Goal: Use online tool/utility: Utilize a website feature to perform a specific function

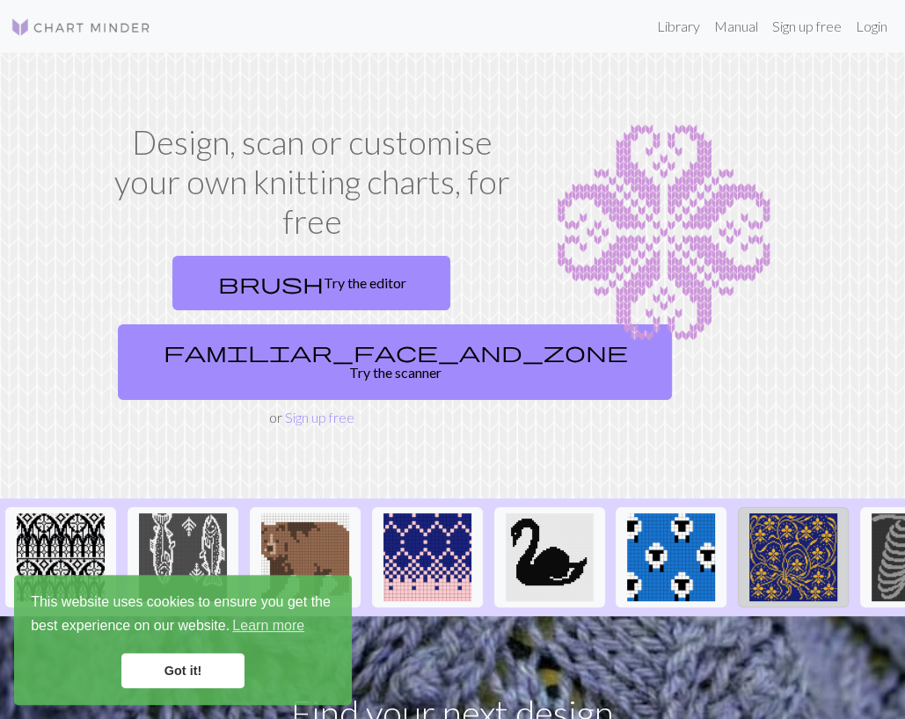
click at [789, 542] on img at bounding box center [793, 557] width 88 height 88
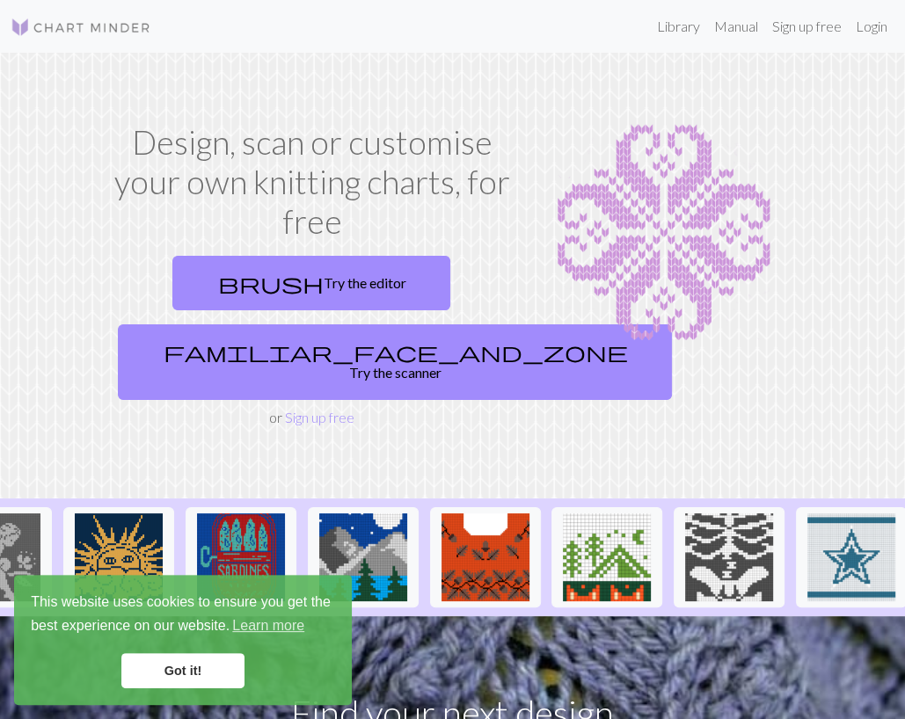
scroll to position [0, 1160]
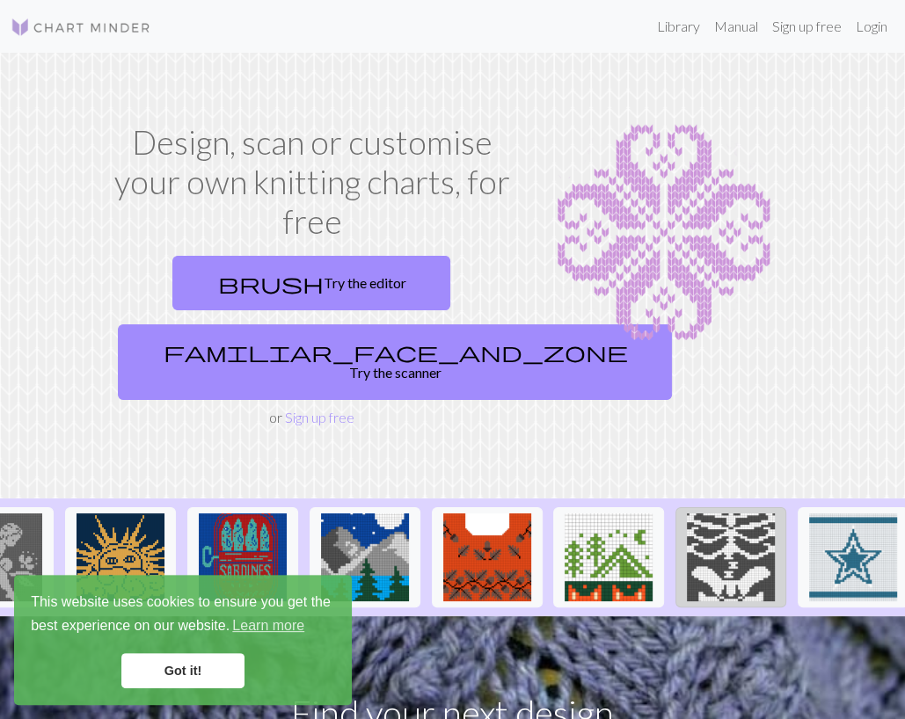
click at [730, 538] on img at bounding box center [731, 557] width 88 height 88
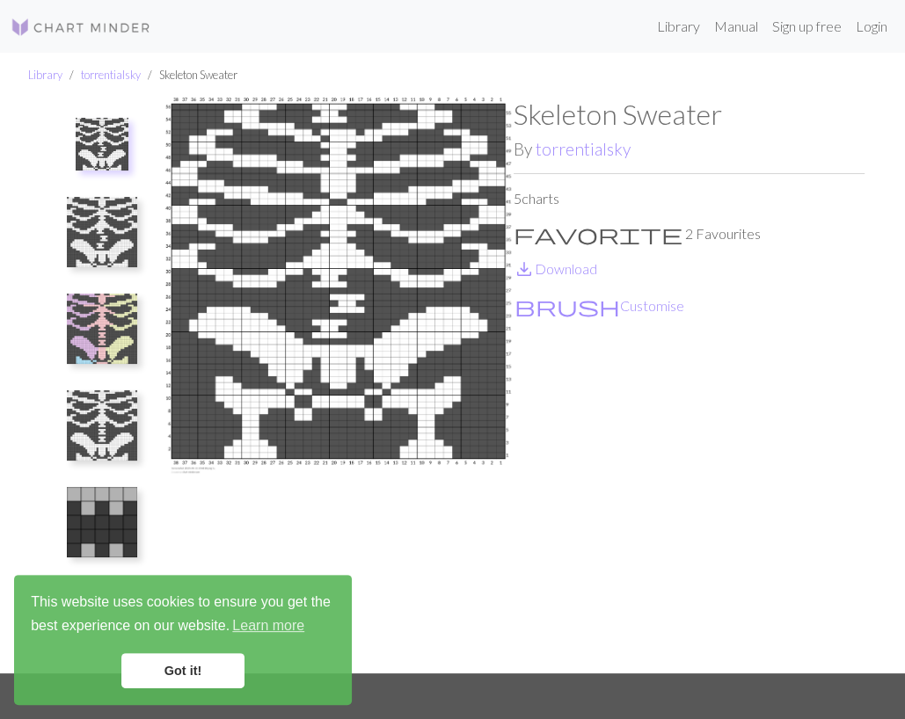
click at [62, 25] on img at bounding box center [81, 27] width 141 height 21
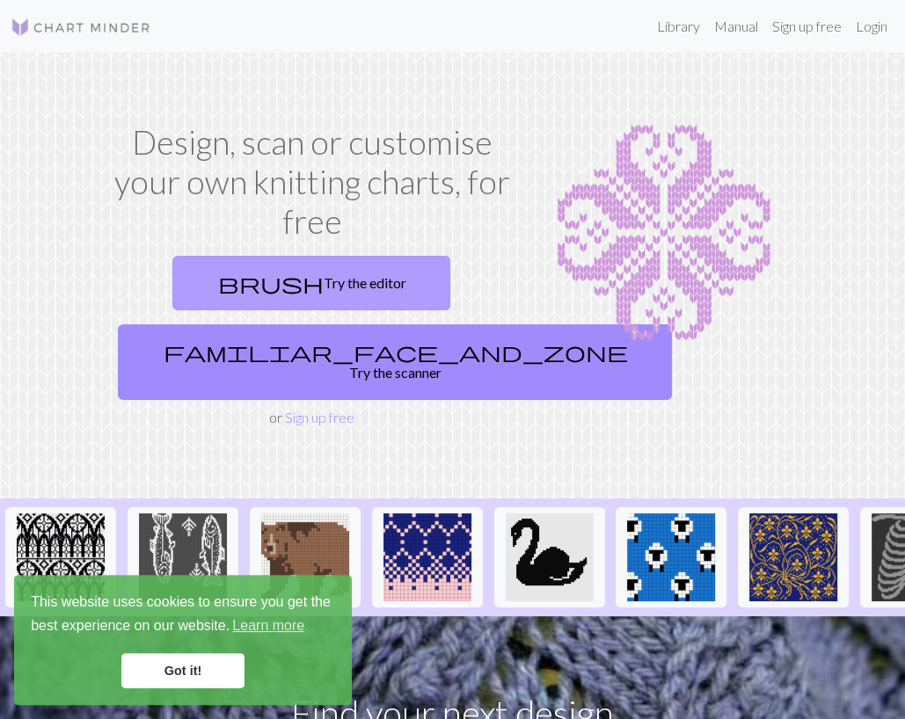
click at [323, 284] on link "brush Try the editor" at bounding box center [311, 283] width 278 height 55
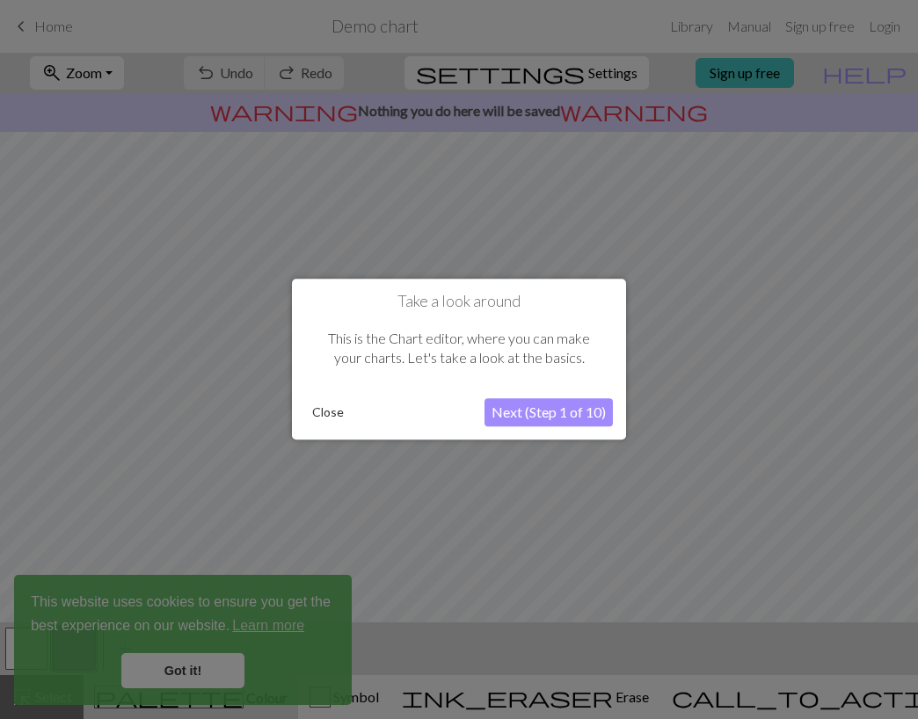
click at [559, 413] on button "Next (Step 1 of 10)" at bounding box center [548, 413] width 128 height 28
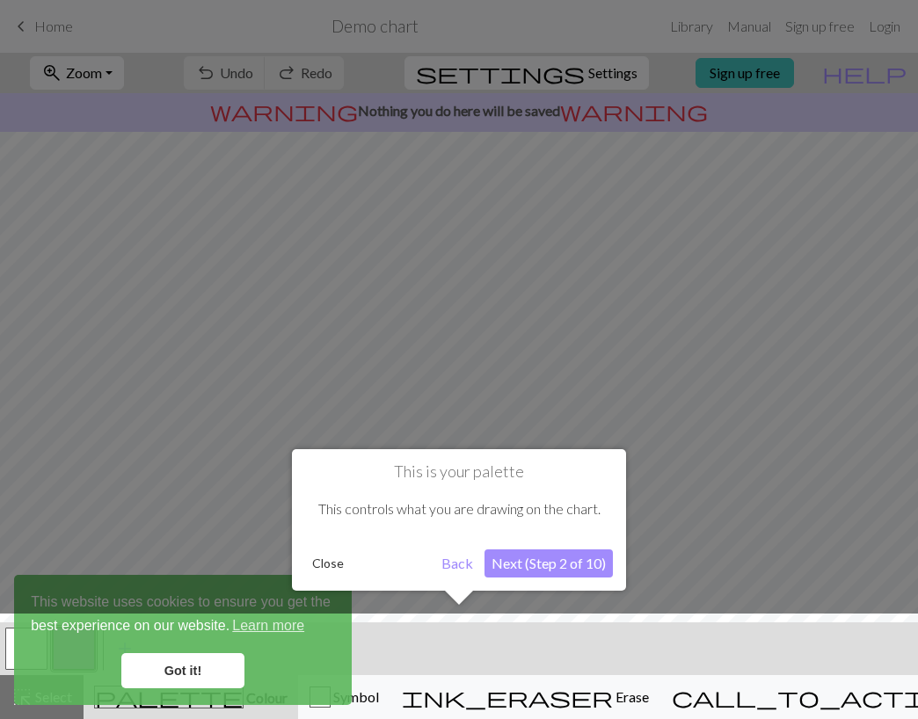
click at [508, 575] on button "Next (Step 2 of 10)" at bounding box center [548, 563] width 128 height 28
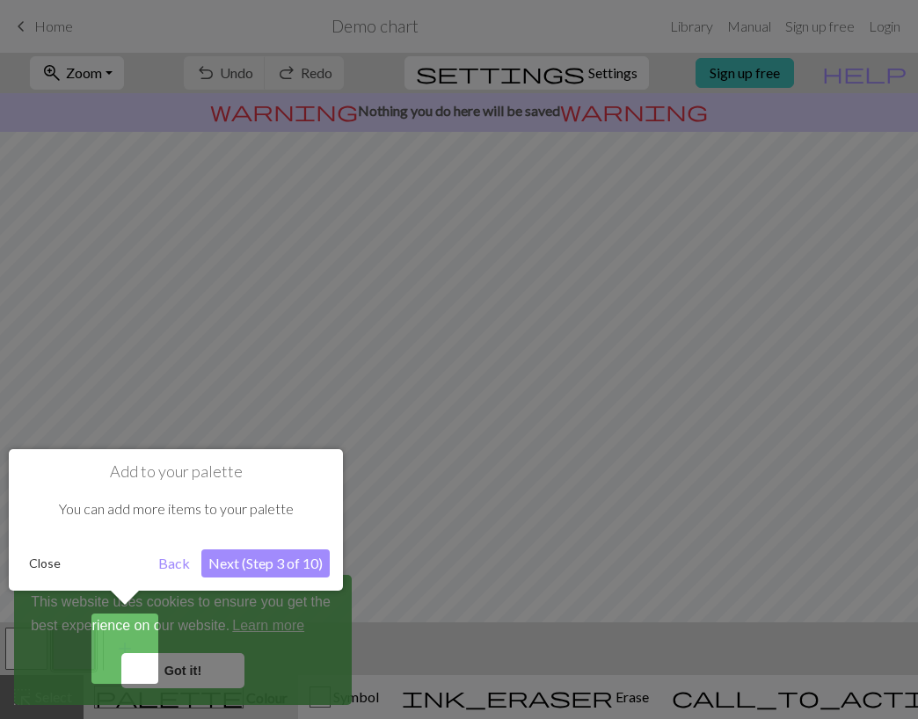
click at [252, 572] on button "Next (Step 3 of 10)" at bounding box center [265, 563] width 128 height 28
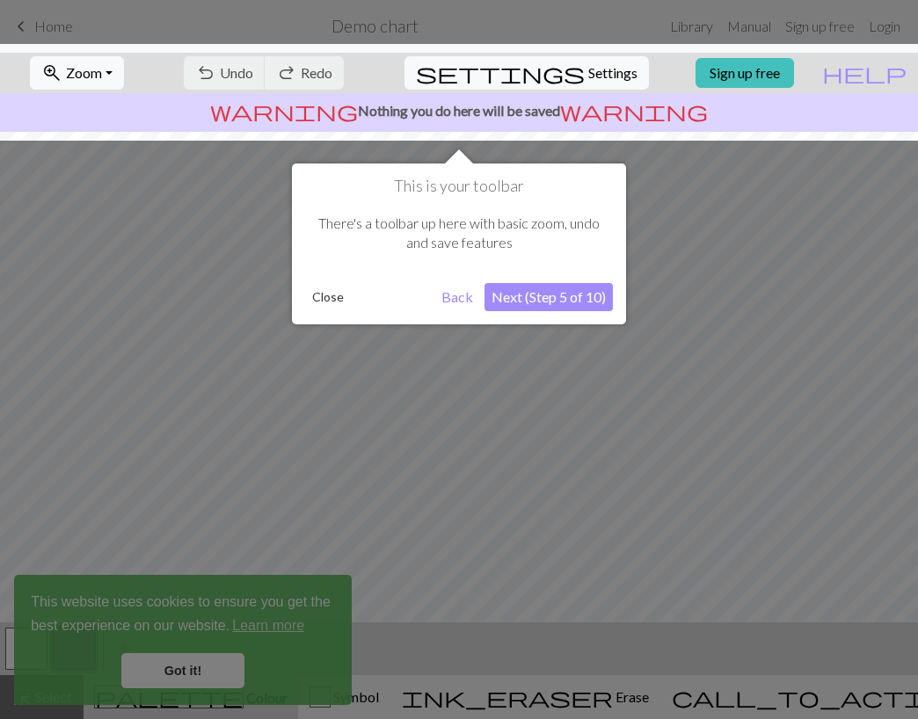
click at [488, 310] on button "Next (Step 5 of 10)" at bounding box center [548, 297] width 128 height 28
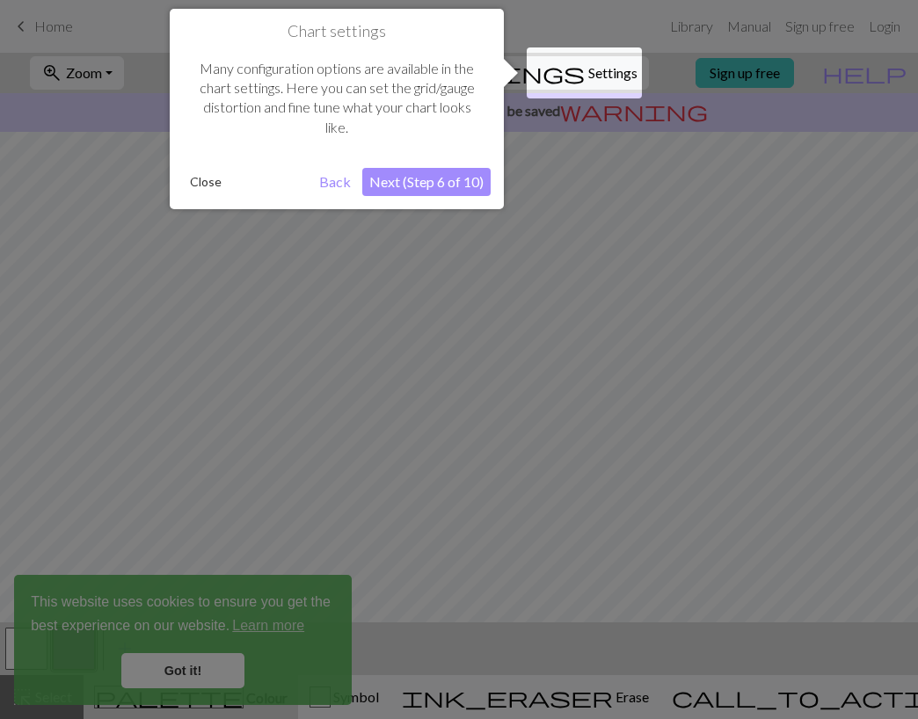
click at [452, 191] on button "Next (Step 6 of 10)" at bounding box center [426, 182] width 128 height 28
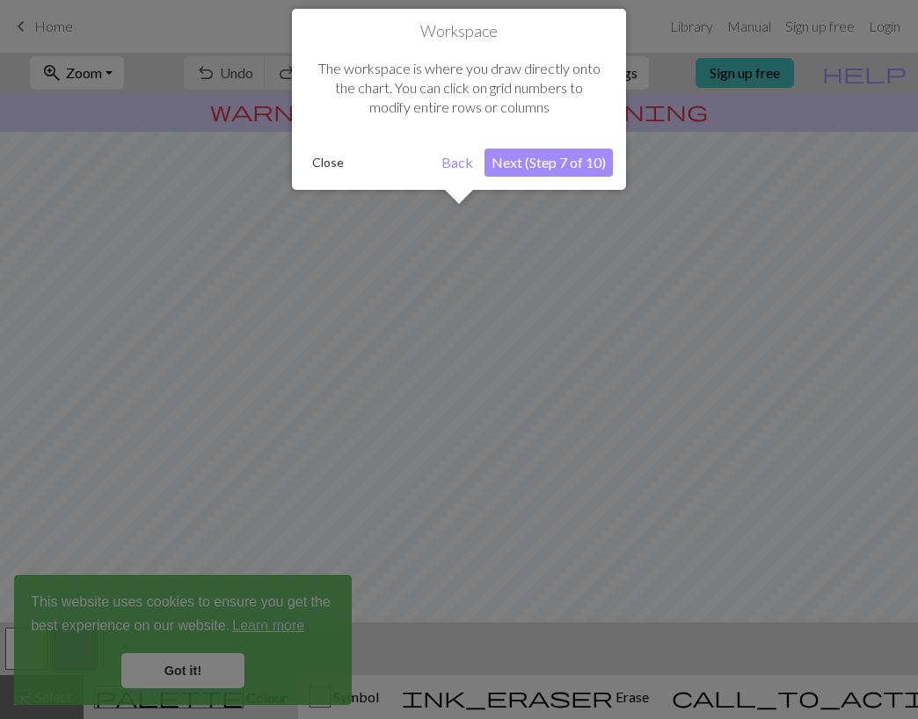
scroll to position [105, 0]
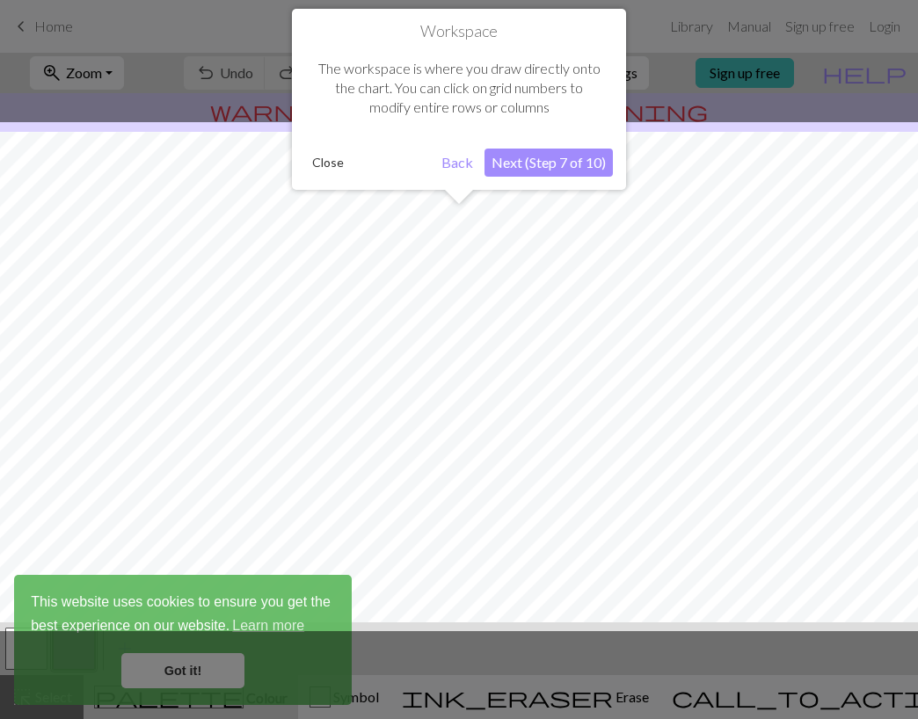
click at [547, 170] on button "Next (Step 7 of 10)" at bounding box center [548, 163] width 128 height 28
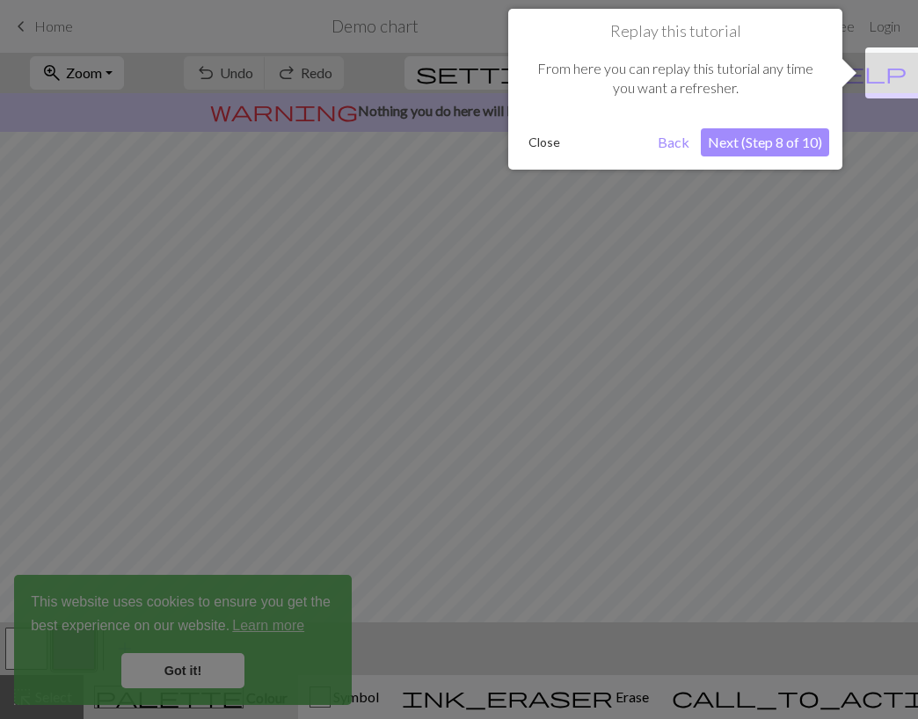
click at [807, 134] on button "Next (Step 8 of 10)" at bounding box center [765, 142] width 128 height 28
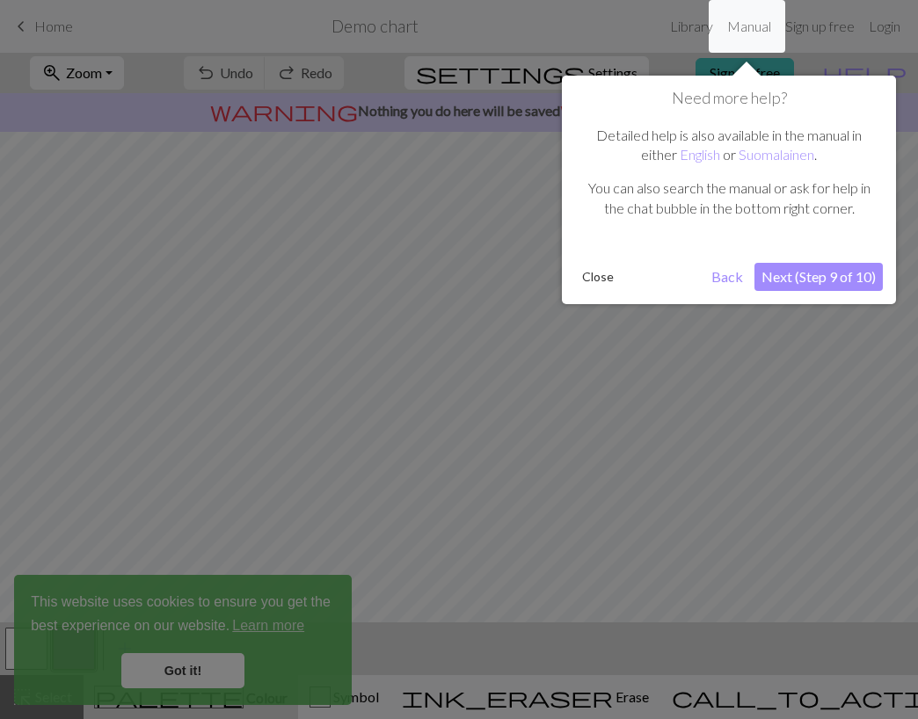
click at [834, 268] on button "Next (Step 9 of 10)" at bounding box center [818, 277] width 128 height 28
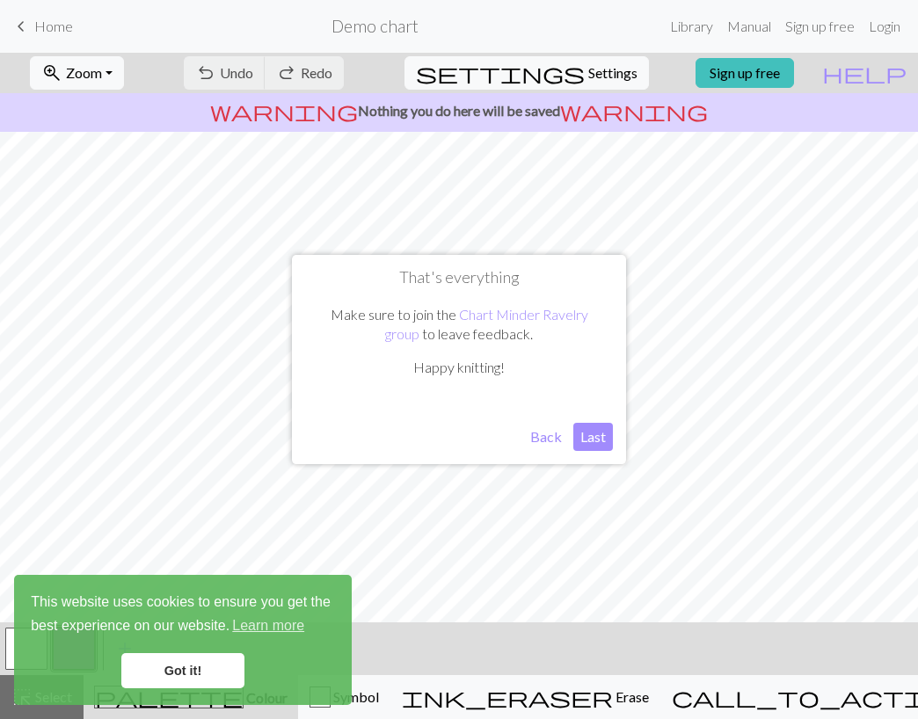
click at [601, 437] on button "Last" at bounding box center [593, 437] width 40 height 28
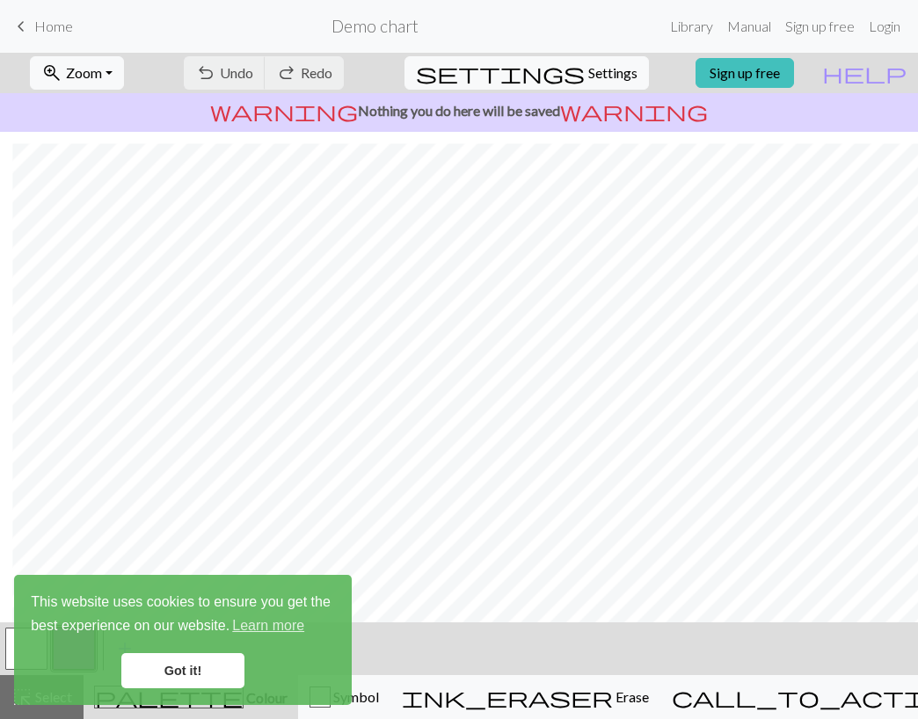
scroll to position [162, 11]
click at [177, 671] on link "Got it!" at bounding box center [182, 670] width 123 height 35
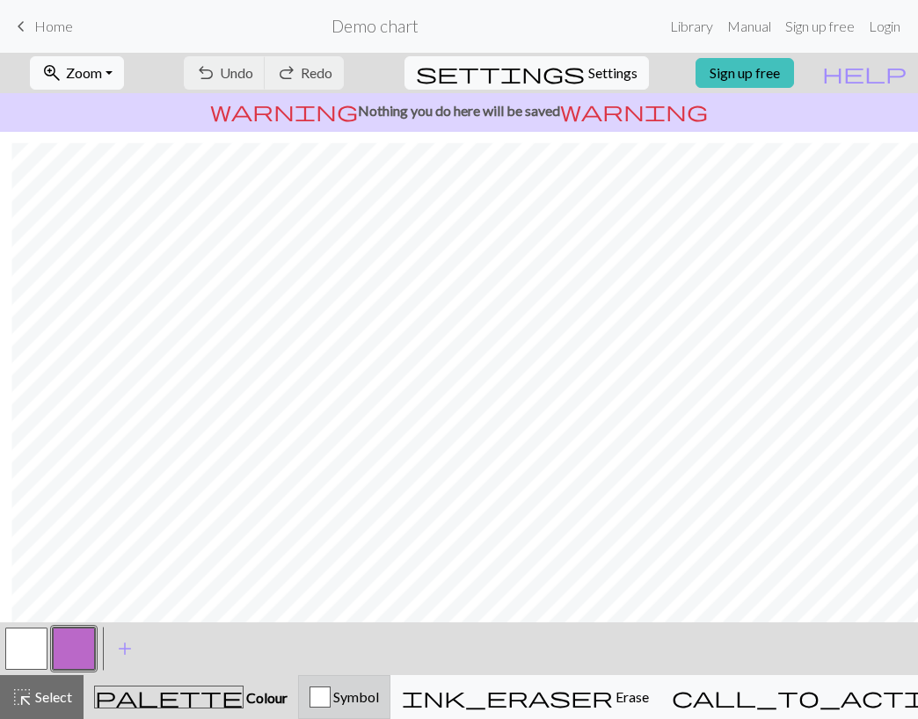
click at [357, 701] on div "Symbol" at bounding box center [343, 697] width 69 height 21
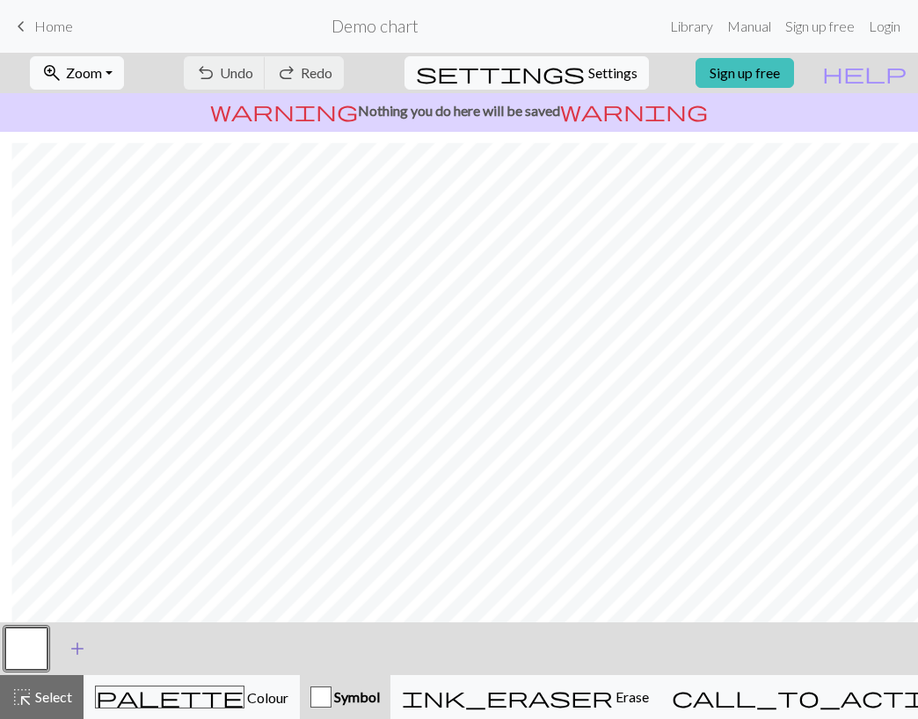
click at [72, 644] on span "add" at bounding box center [77, 648] width 21 height 25
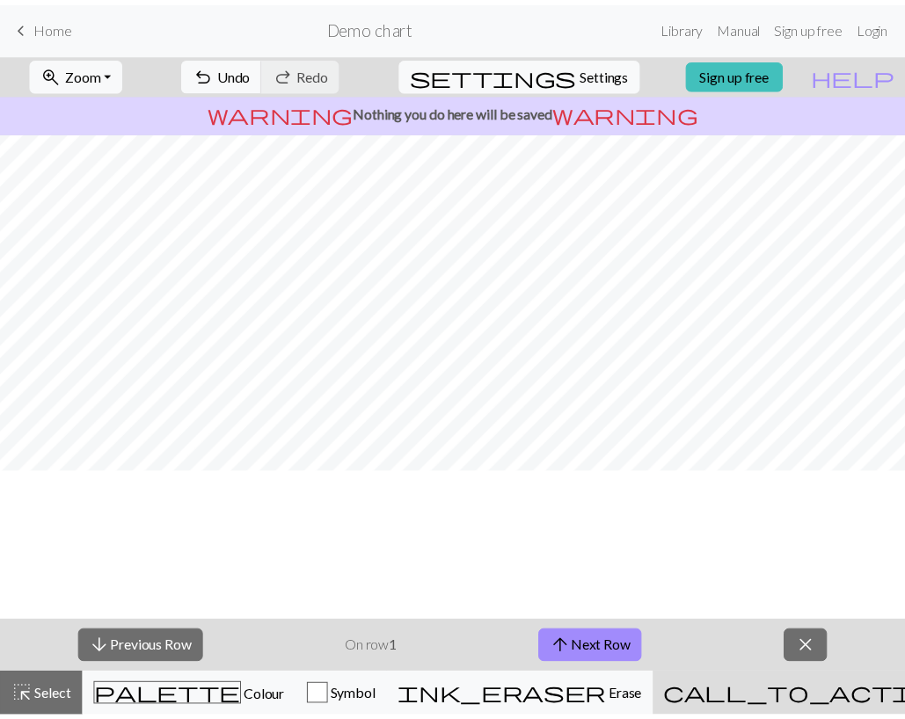
scroll to position [0, 0]
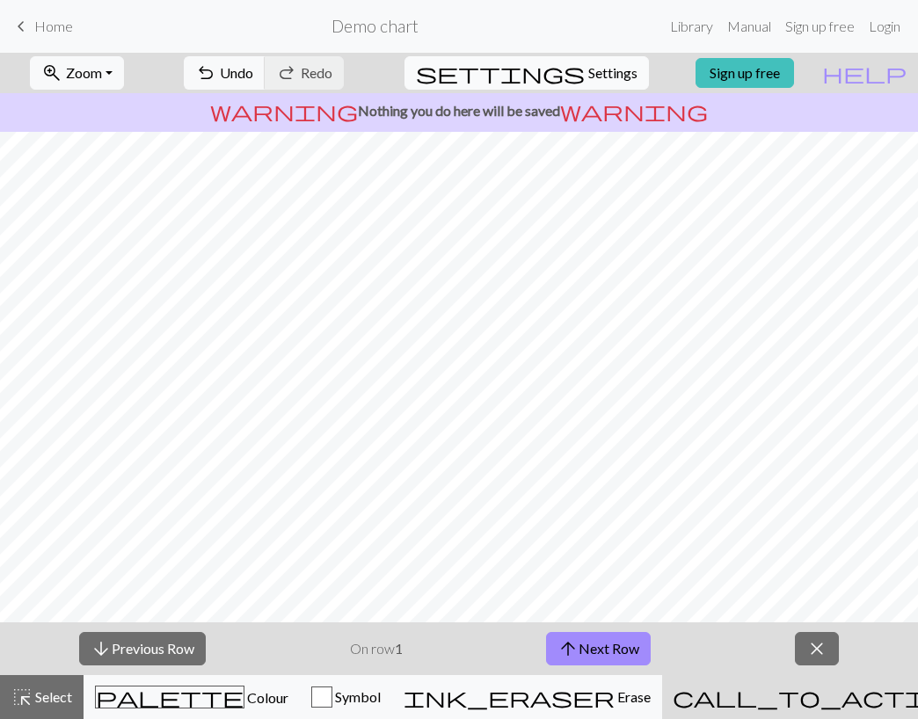
click at [588, 81] on span "Settings" at bounding box center [612, 72] width 49 height 21
select select "aran"
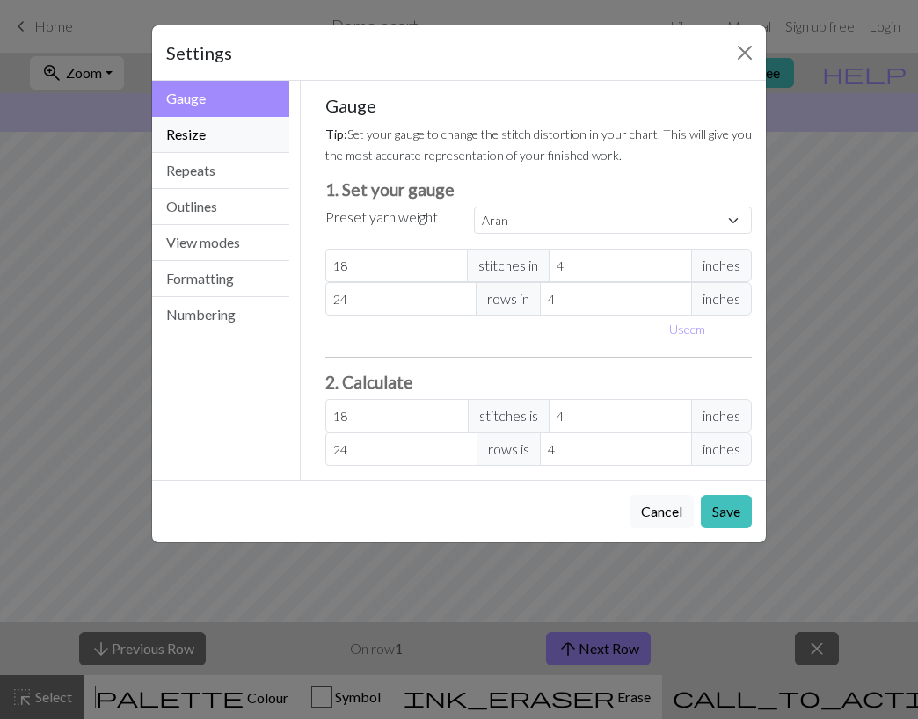
click at [219, 146] on button "Resize" at bounding box center [220, 135] width 137 height 36
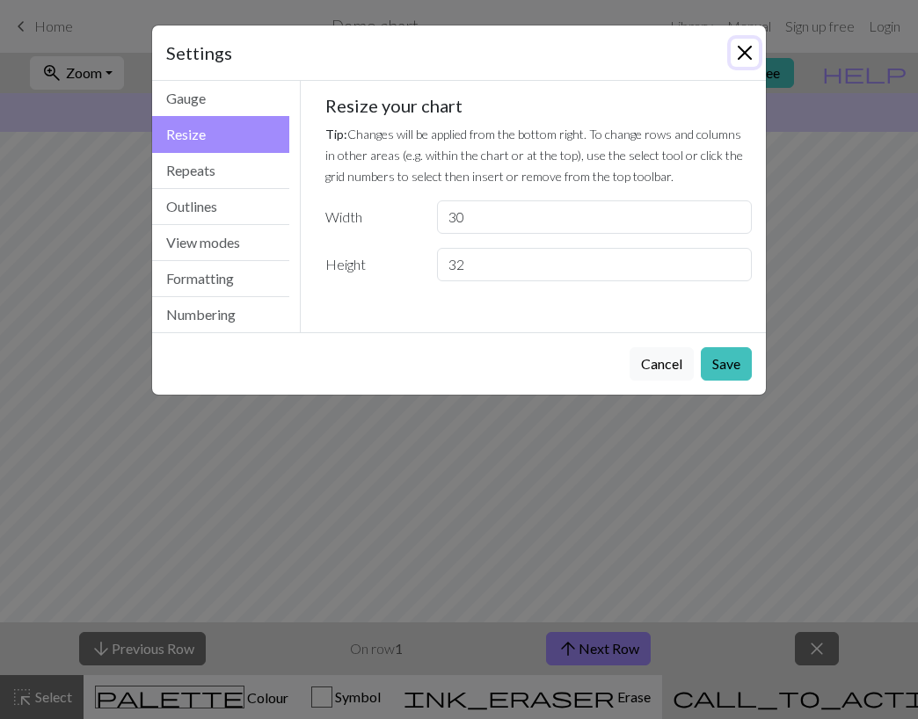
click at [739, 46] on button "Close" at bounding box center [745, 53] width 28 height 28
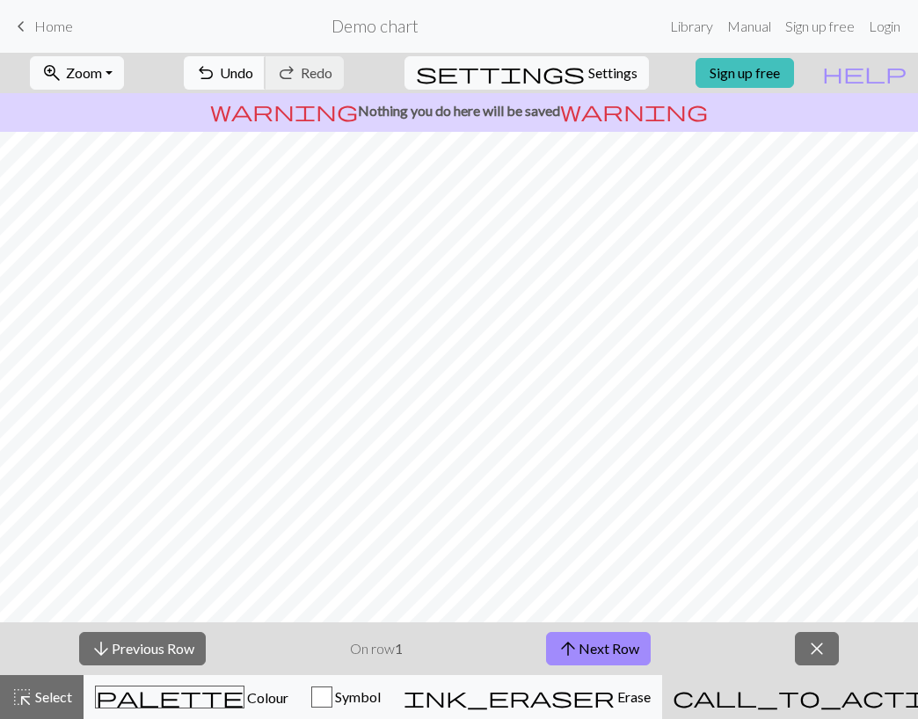
click at [216, 78] on span "undo" at bounding box center [205, 73] width 21 height 25
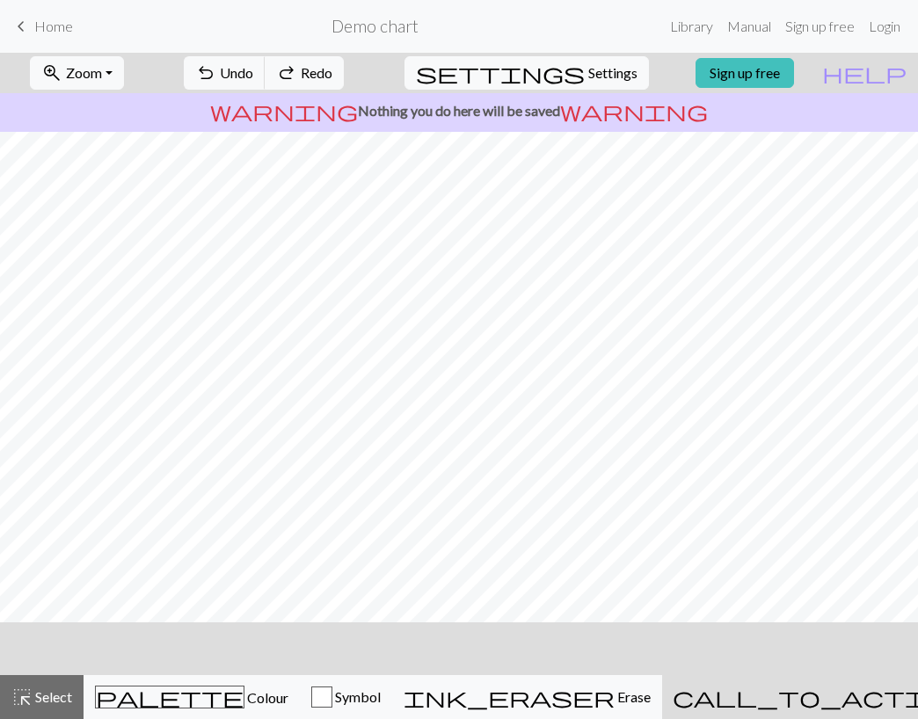
click at [373, 107] on p "warning Nothing you do here will be saved warning" at bounding box center [459, 110] width 904 height 21
click at [323, 694] on div "Symbol" at bounding box center [345, 697] width 69 height 21
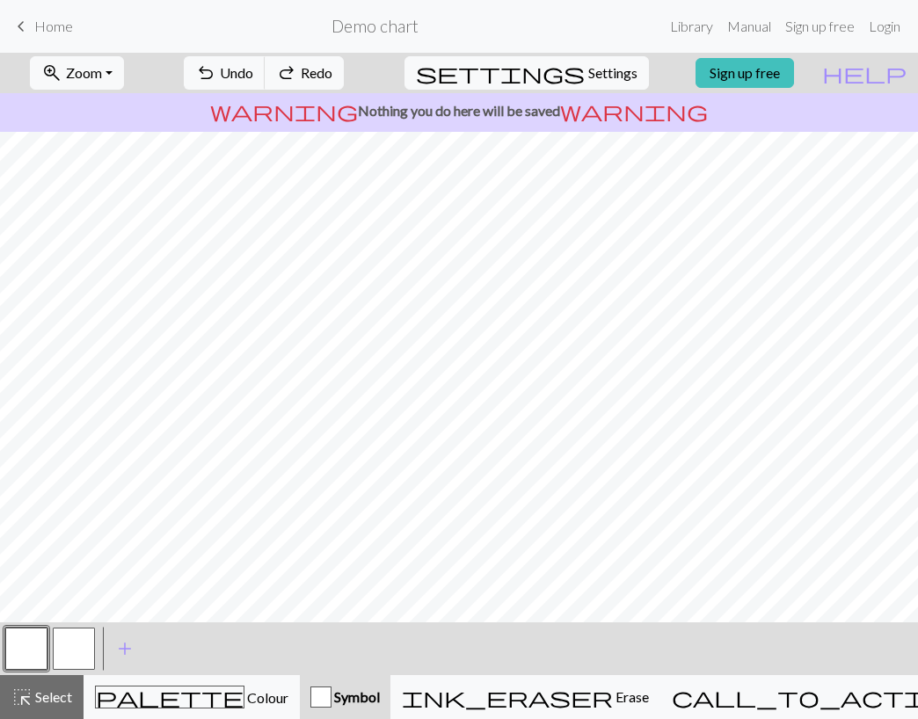
click at [64, 644] on button "button" at bounding box center [74, 649] width 42 height 42
drag, startPoint x: 91, startPoint y: 630, endPoint x: 51, endPoint y: 668, distance: 55.4
click at [51, 668] on div at bounding box center [73, 648] width 47 height 47
drag, startPoint x: 59, startPoint y: 648, endPoint x: 123, endPoint y: 658, distance: 65.0
click at [123, 658] on div "< > add Add a symbol" at bounding box center [459, 648] width 918 height 53
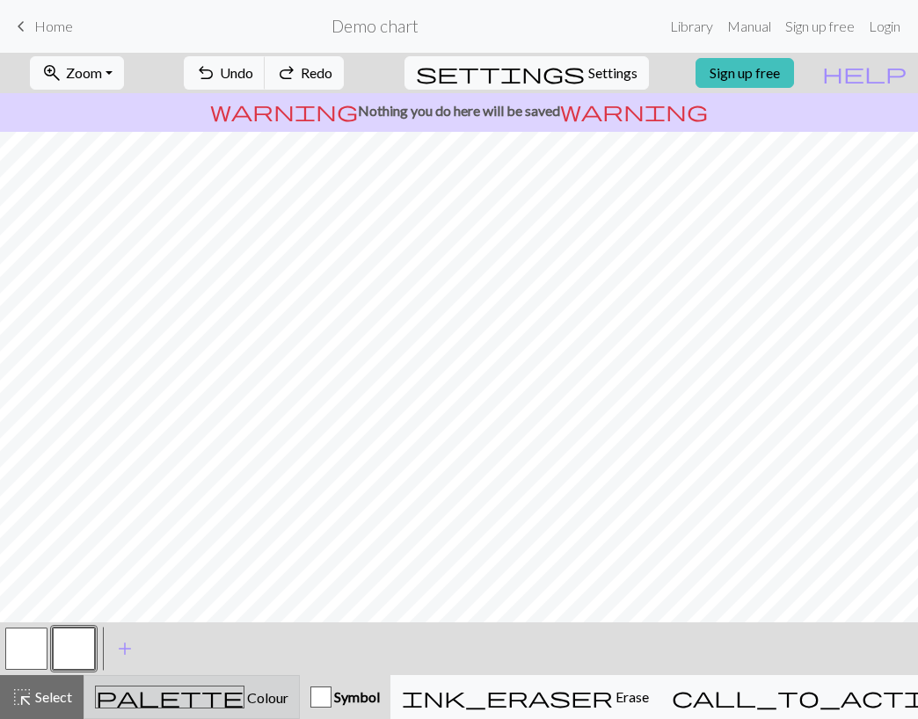
click at [175, 697] on span "palette" at bounding box center [170, 697] width 148 height 25
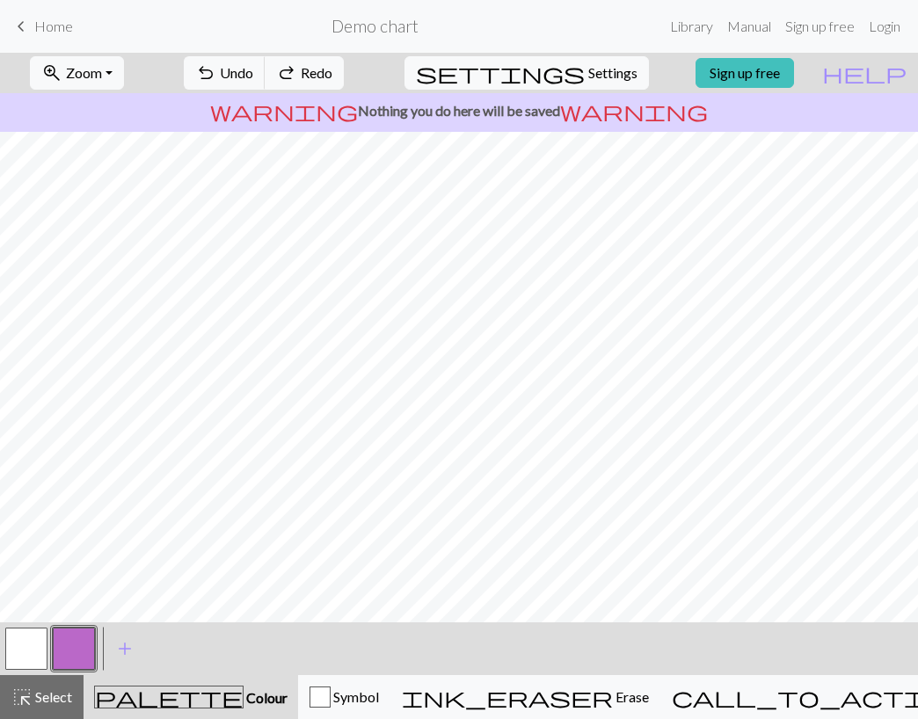
click at [175, 697] on span "palette" at bounding box center [169, 697] width 148 height 25
click at [76, 642] on button "button" at bounding box center [74, 649] width 42 height 42
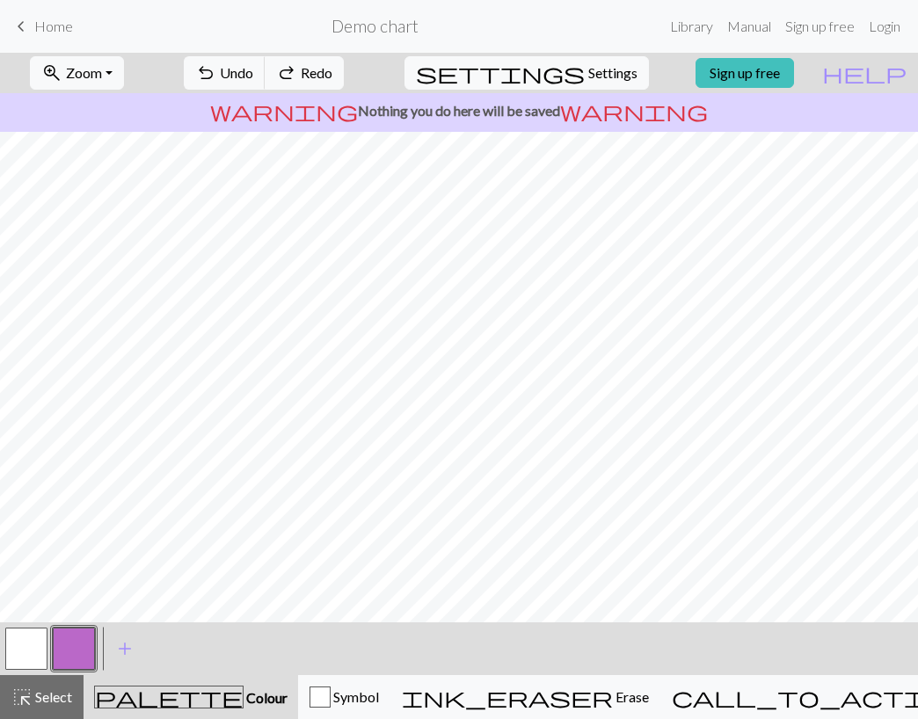
click at [49, 33] on span "Home" at bounding box center [53, 26] width 39 height 17
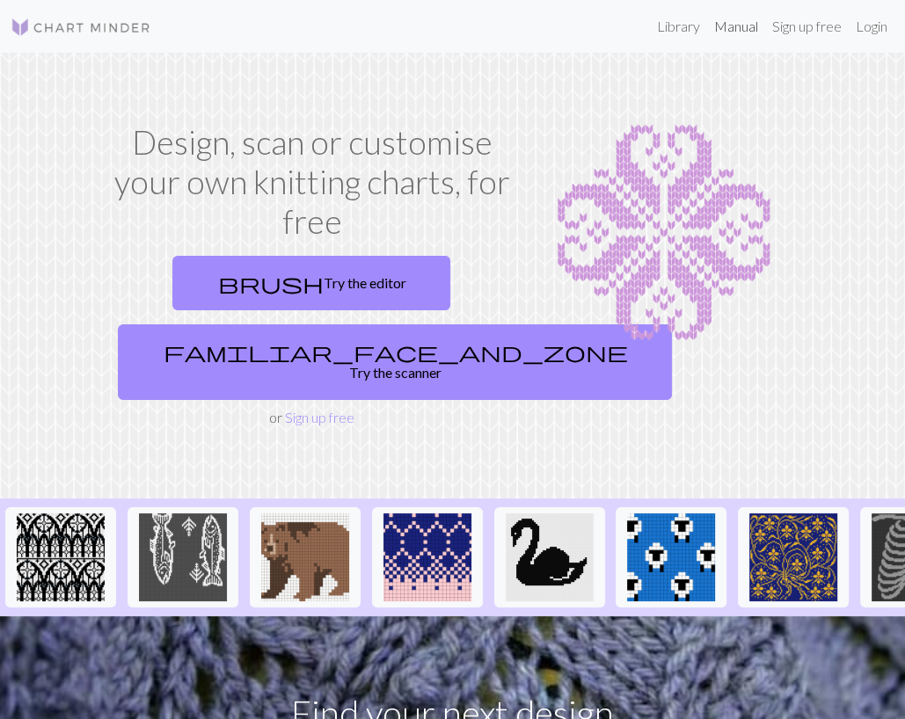
click at [741, 33] on link "Manual" at bounding box center [736, 26] width 58 height 35
